Goal: Task Accomplishment & Management: Manage account settings

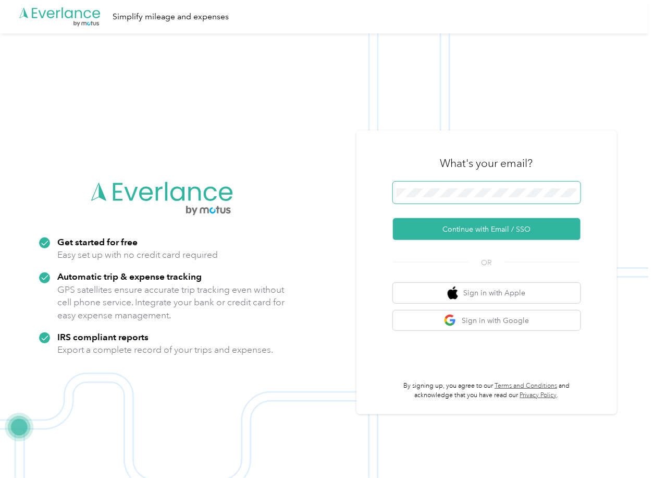
click at [430, 199] on span at bounding box center [487, 192] width 188 height 22
click at [434, 197] on span at bounding box center [487, 192] width 188 height 22
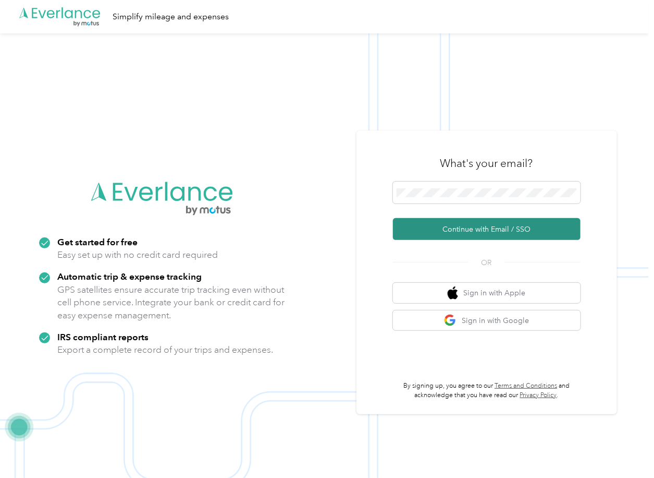
click at [424, 224] on button "Continue with Email / SSO" at bounding box center [487, 229] width 188 height 22
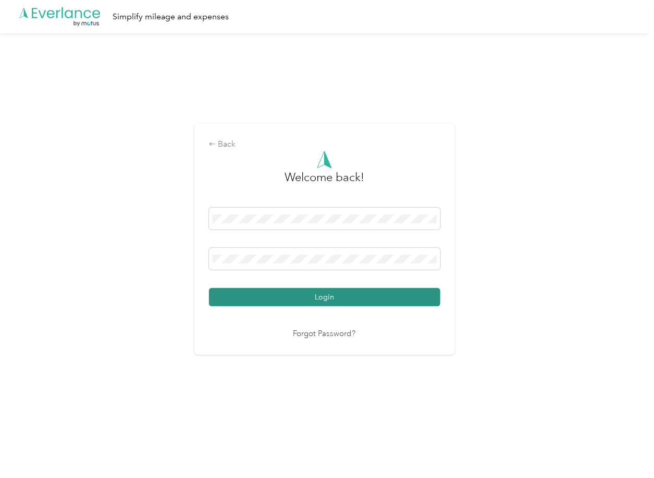
click at [226, 295] on button "Login" at bounding box center [324, 297] width 231 height 18
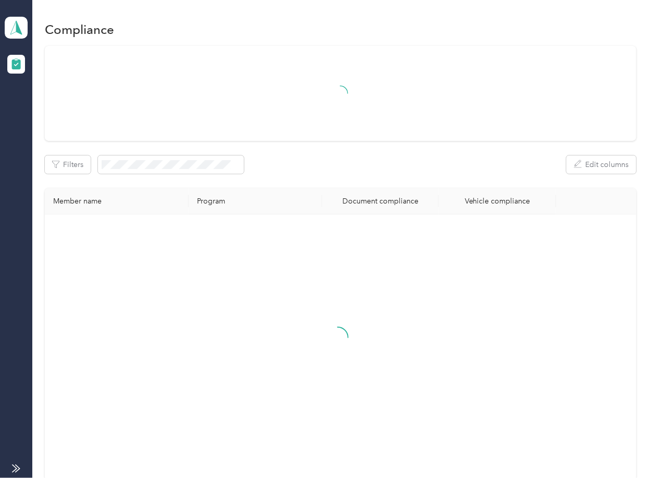
drag, startPoint x: 363, startPoint y: 142, endPoint x: 316, endPoint y: 142, distance: 46.9
click at [363, 142] on div "Filters Edit columns Member name Program Document compliance Vehicle compliance" at bounding box center [340, 263] width 591 height 434
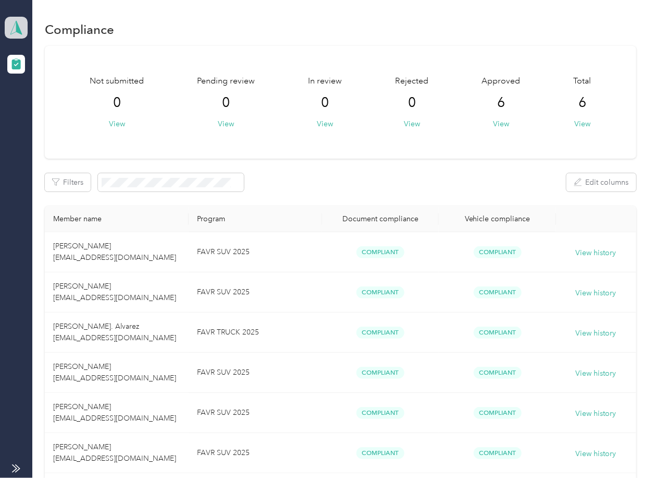
click at [19, 25] on icon at bounding box center [16, 27] width 16 height 15
click at [48, 108] on div "Log out" at bounding box center [34, 109] width 40 height 11
